Goal: Task Accomplishment & Management: Use online tool/utility

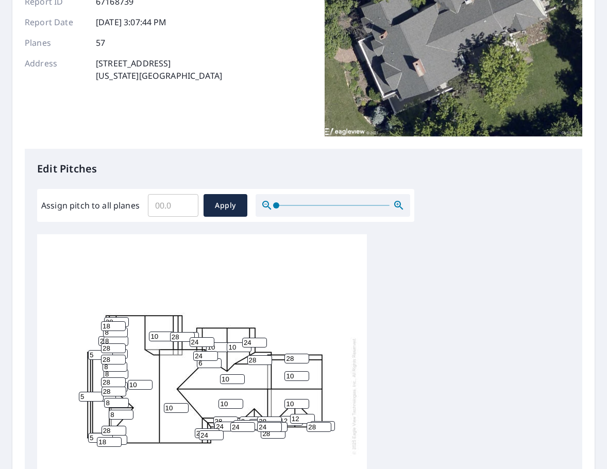
scroll to position [206, 0]
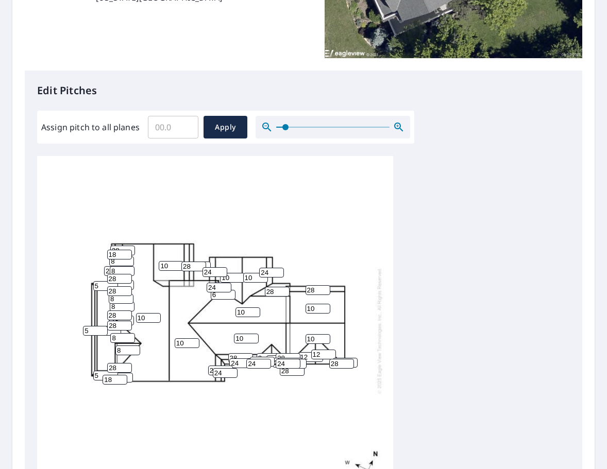
drag, startPoint x: 274, startPoint y: 128, endPoint x: 294, endPoint y: 97, distance: 37.1
click at [282, 129] on span at bounding box center [285, 127] width 6 height 6
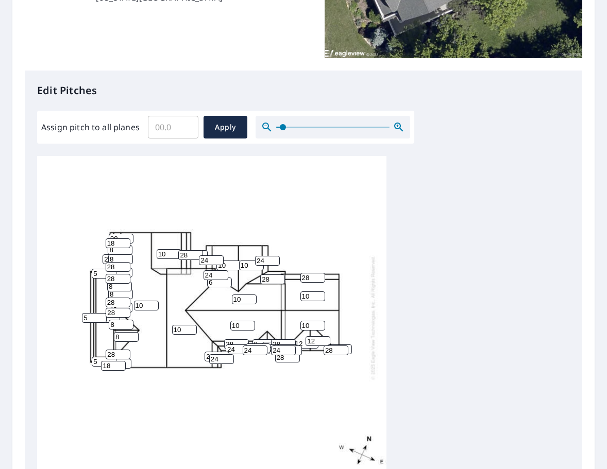
scroll to position [0, 0]
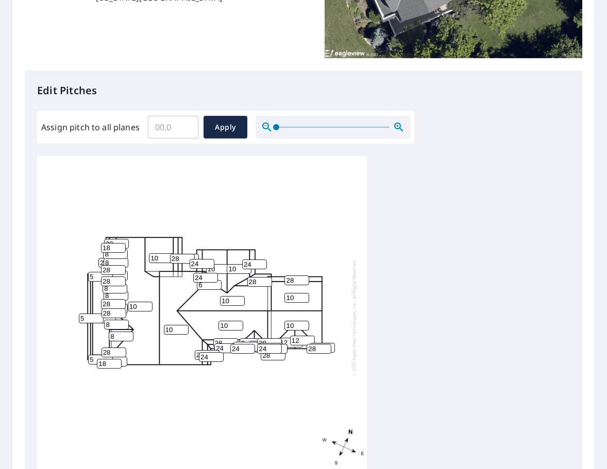
drag, startPoint x: 281, startPoint y: 132, endPoint x: 275, endPoint y: 132, distance: 6.2
click at [275, 130] on span at bounding box center [276, 127] width 6 height 6
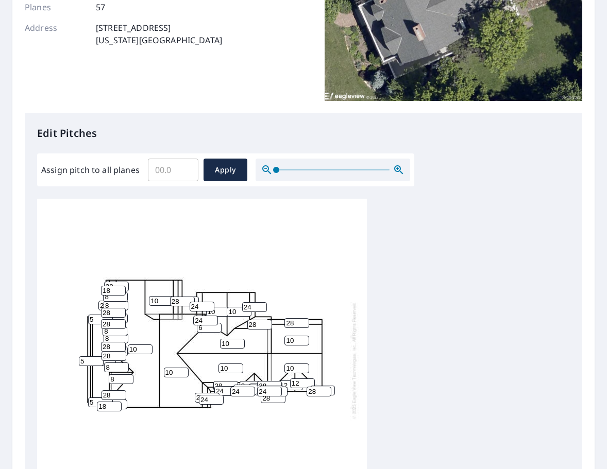
scroll to position [206, 0]
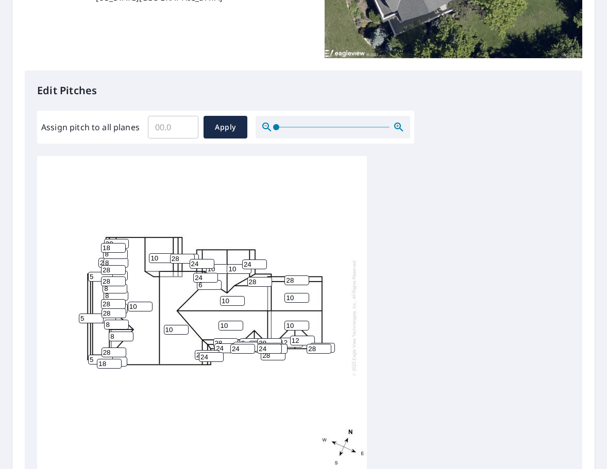
click at [387, 125] on div at bounding box center [332, 127] width 155 height 23
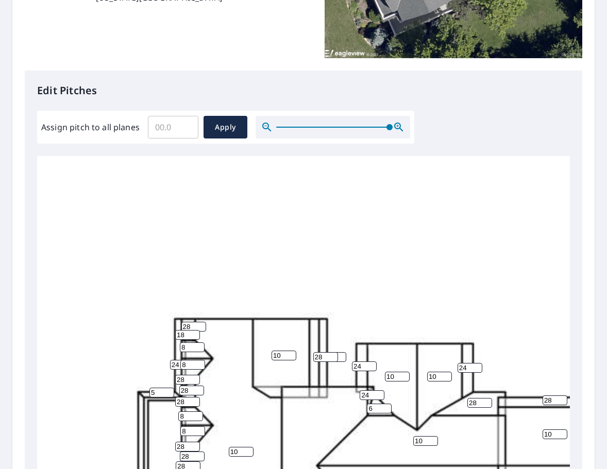
click at [392, 127] on div at bounding box center [332, 127] width 155 height 23
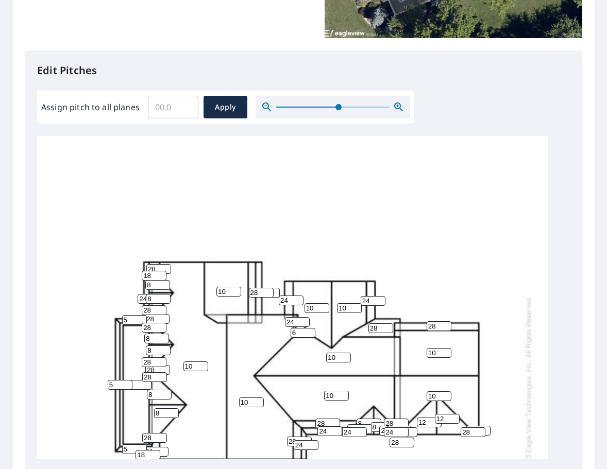
scroll to position [199, 0]
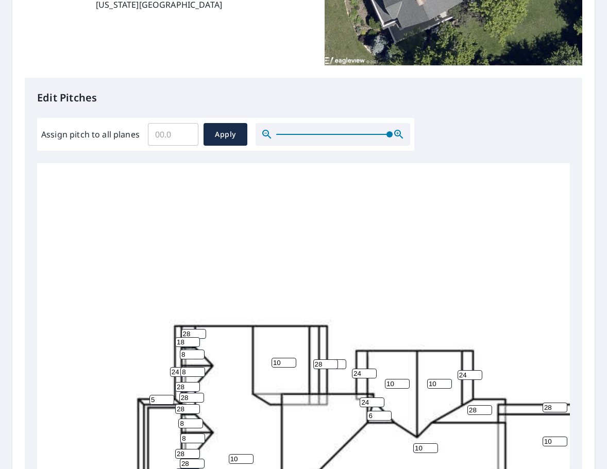
click at [419, 127] on div "Edit Pitches Assign pitch to all planes ​ Apply 10 10 10 10 10 2 10 10 10 10 12…" at bounding box center [303, 288] width 557 height 421
click at [440, 127] on div "Edit Pitches Assign pitch to all planes ​ Apply 10 10 10 10 10 2 10 10 10 10 12…" at bounding box center [303, 288] width 557 height 421
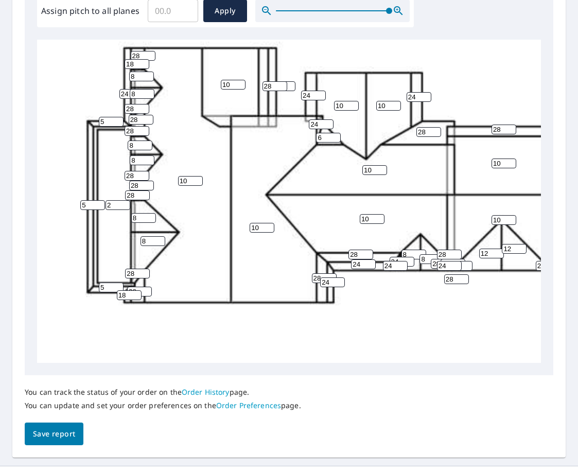
scroll to position [155, 60]
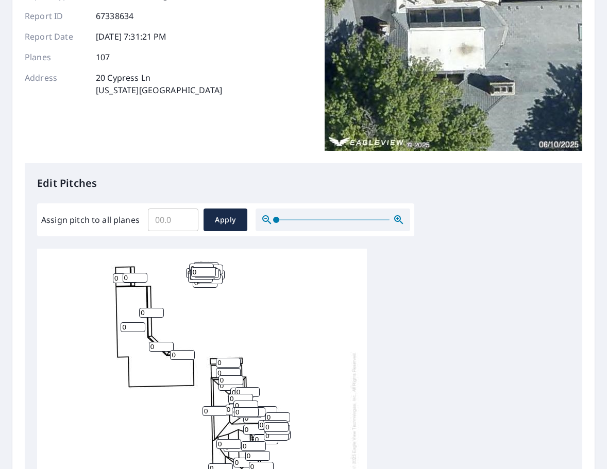
scroll to position [155, 0]
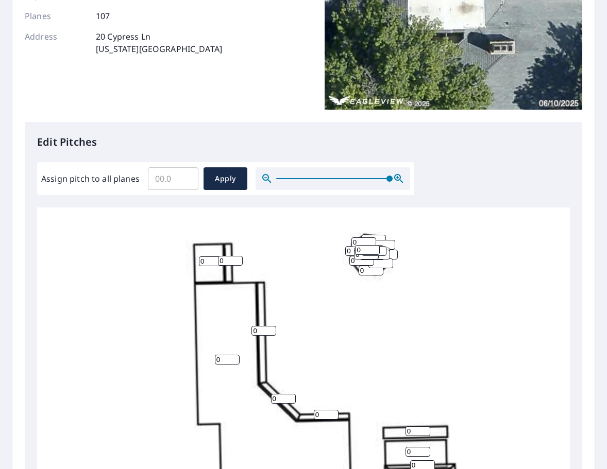
click at [403, 175] on div at bounding box center [332, 178] width 155 height 23
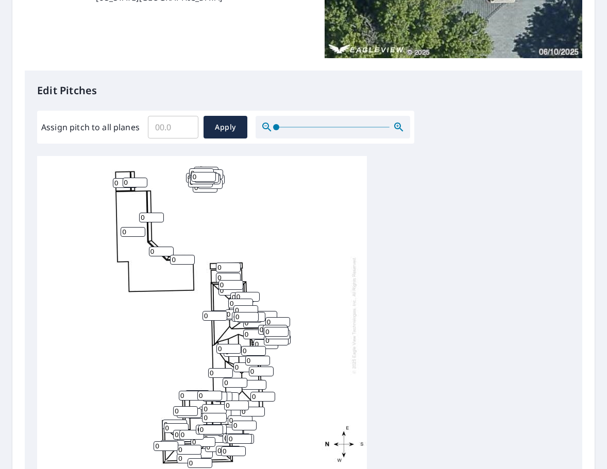
scroll to position [10, 0]
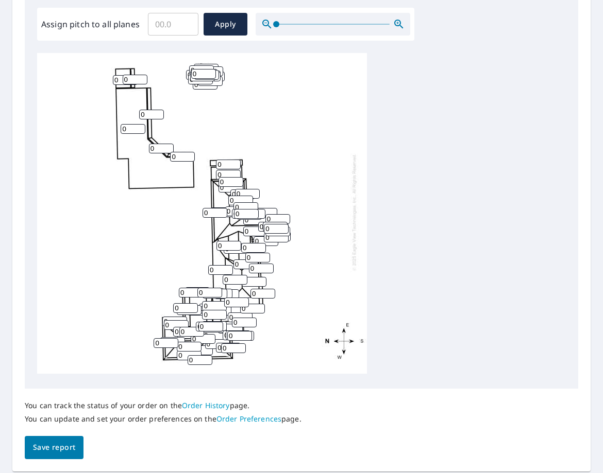
scroll to position [0, 0]
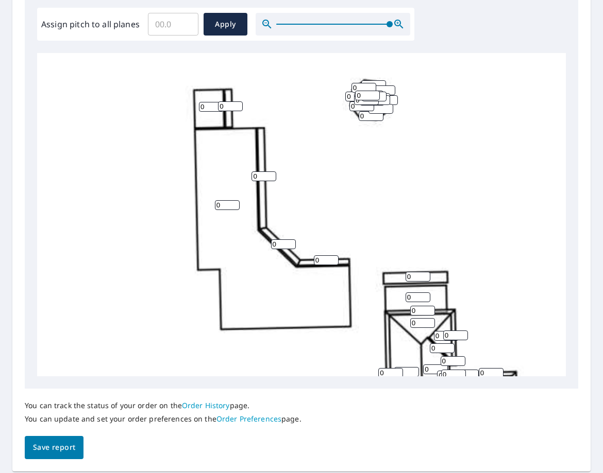
click at [395, 24] on div at bounding box center [332, 24] width 155 height 23
click at [391, 25] on span at bounding box center [389, 24] width 6 height 6
click at [445, 14] on div "Edit Pitches Assign pitch to all planes ​ Apply 0 0 0 0 0 0 0 0 0 0 0 0 0 0 0 0…" at bounding box center [301, 178] width 553 height 421
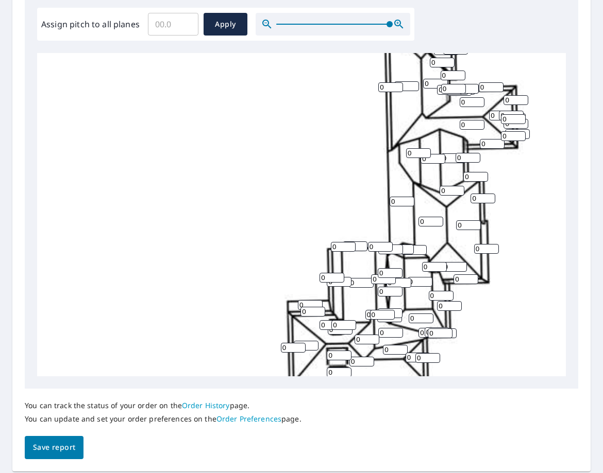
scroll to position [309, 0]
